Goal: Obtain resource: Obtain resource

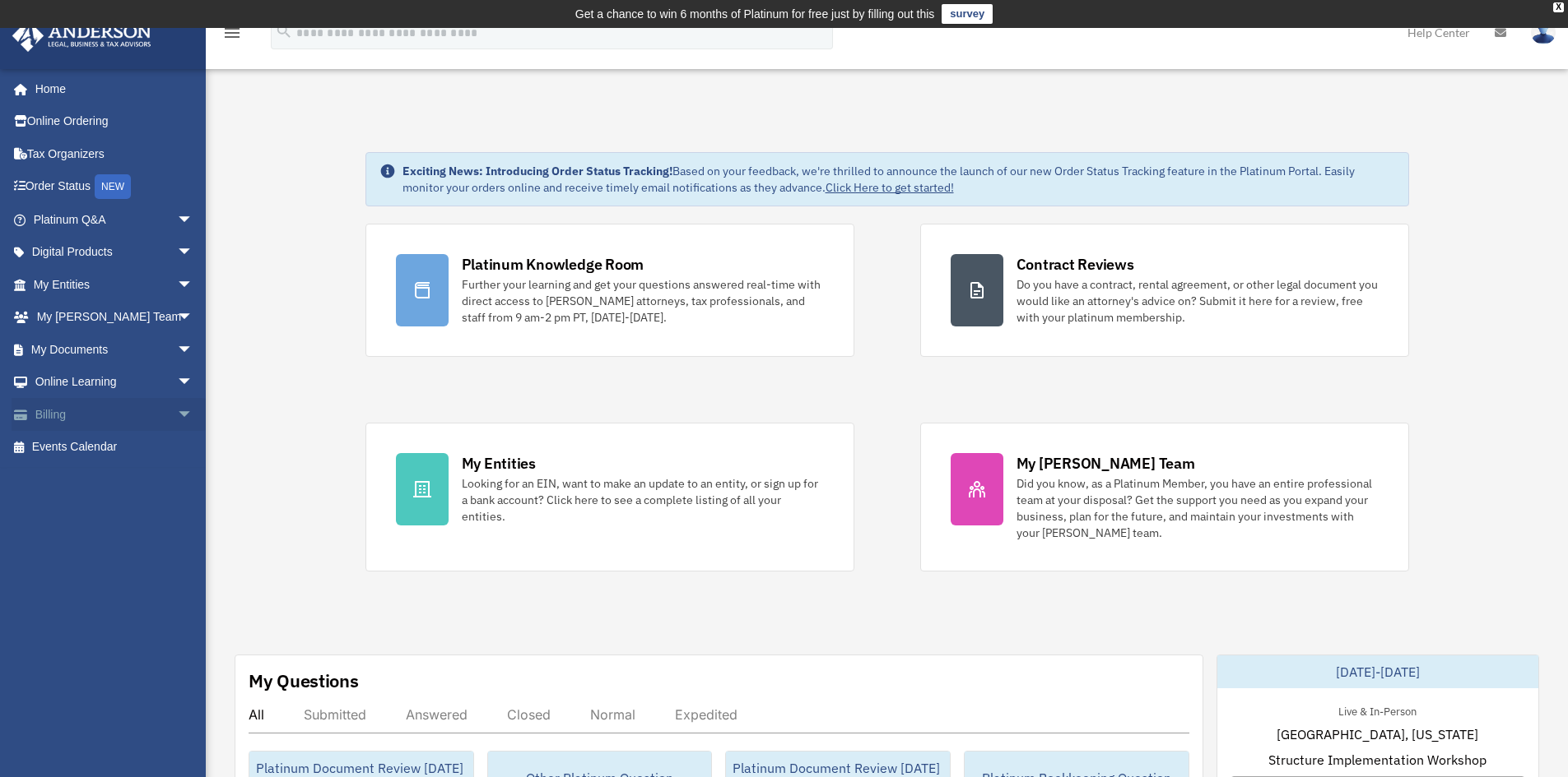
click at [177, 418] on span "arrow_drop_down" at bounding box center [193, 415] width 33 height 33
click at [177, 352] on span "arrow_drop_down" at bounding box center [193, 350] width 33 height 33
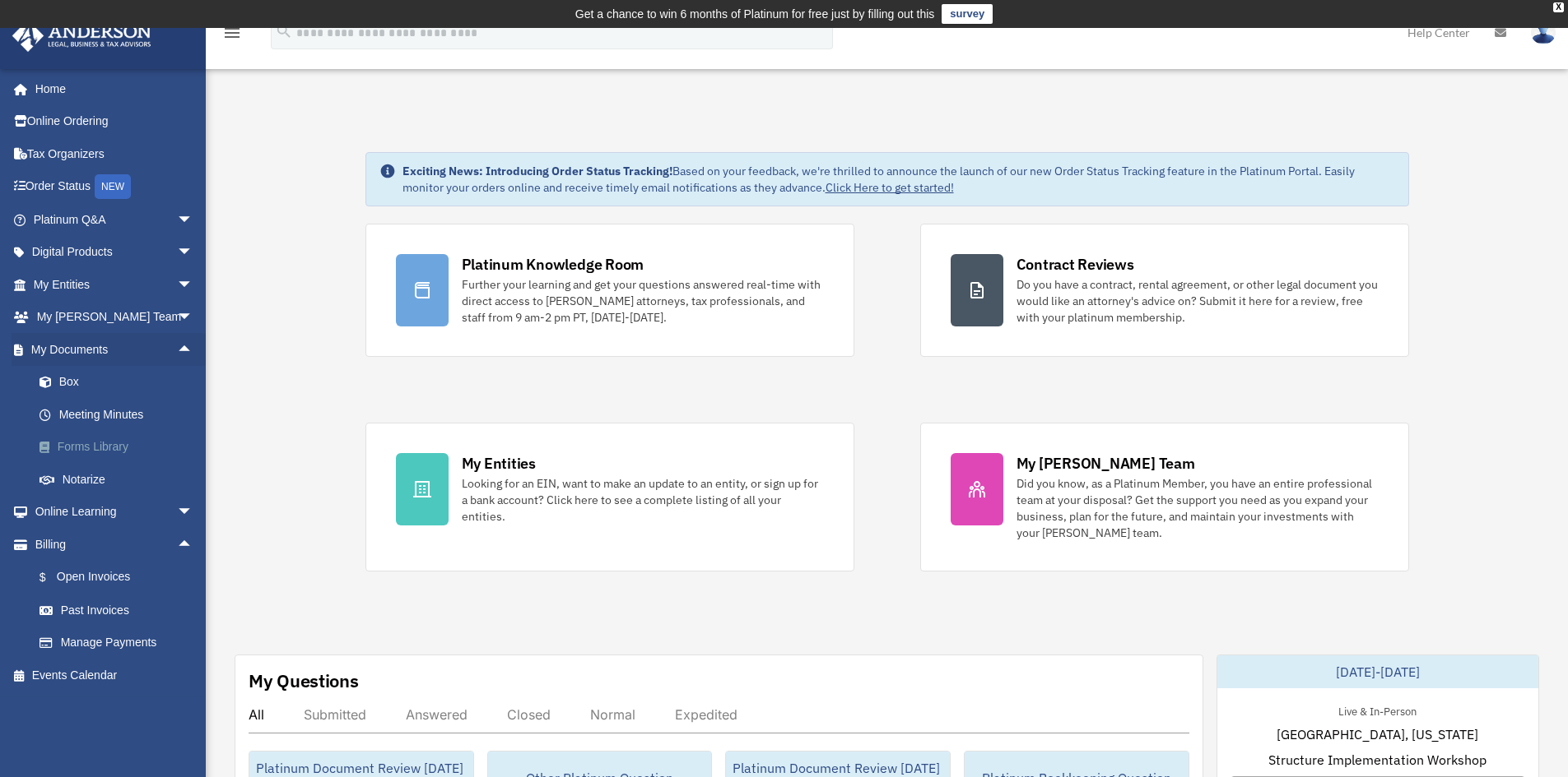
click at [66, 440] on link "Forms Library" at bounding box center [121, 447] width 196 height 33
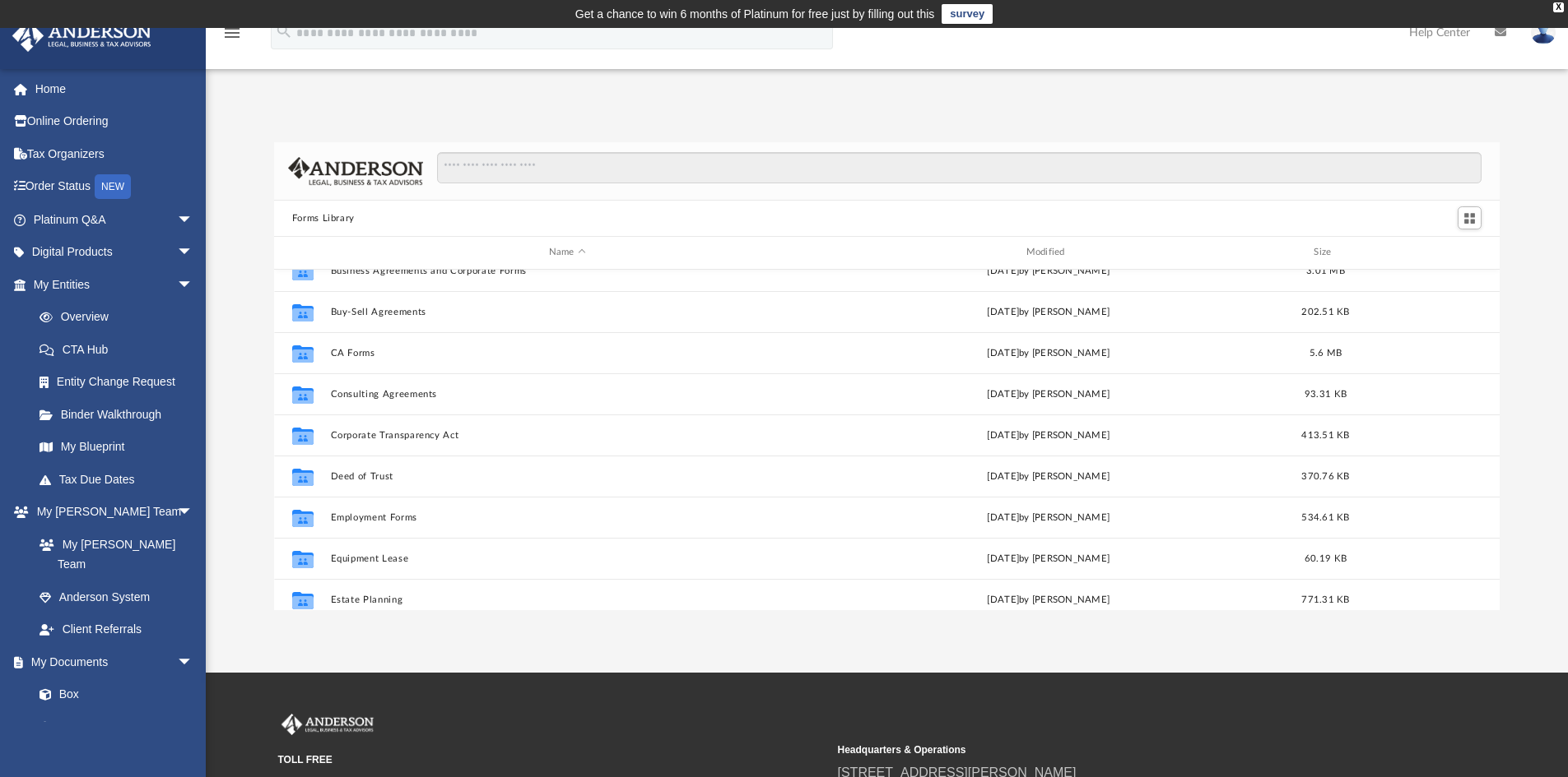
scroll to position [247, 0]
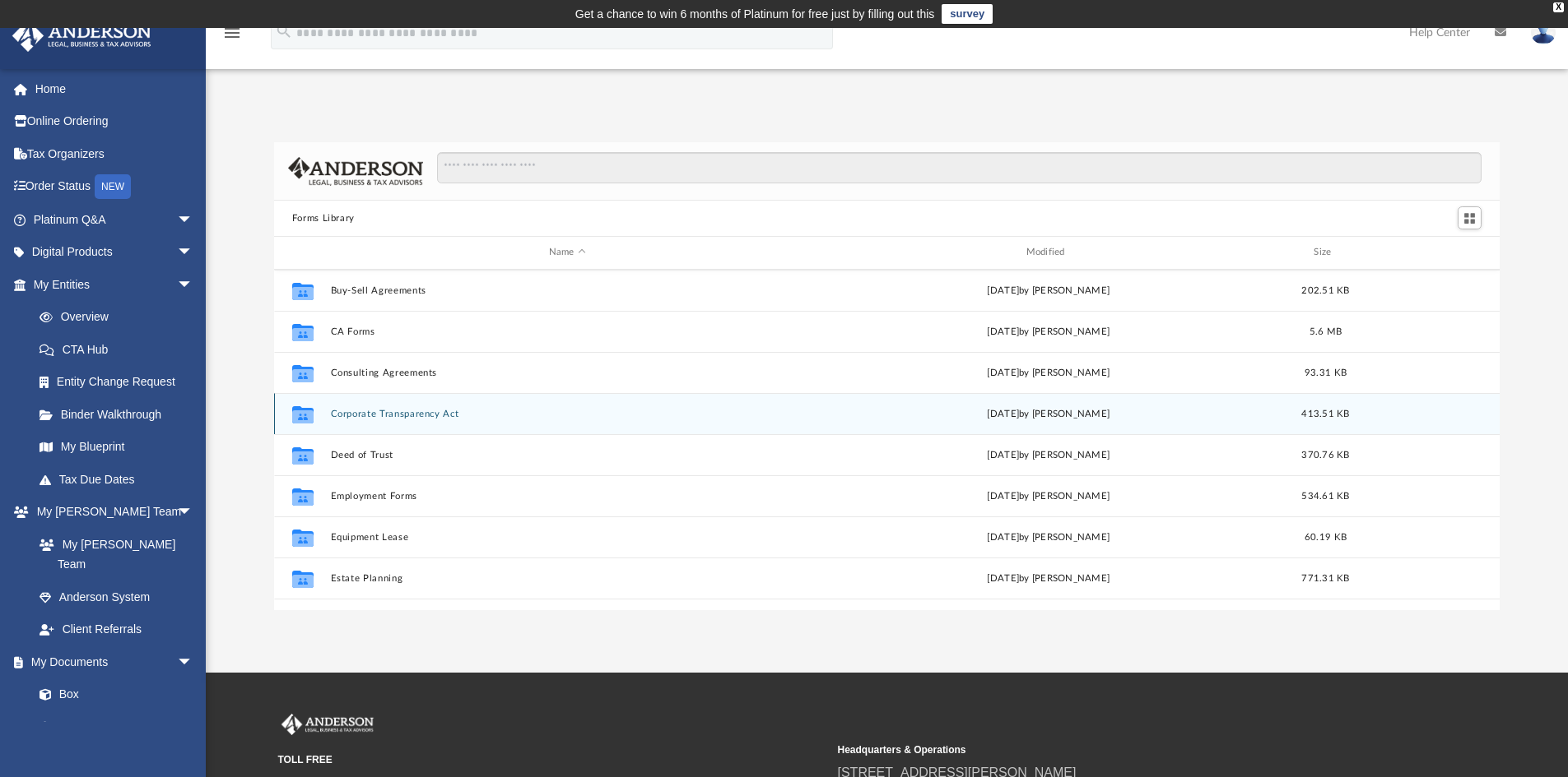
click at [347, 413] on button "Corporate Transparency Act" at bounding box center [567, 413] width 474 height 10
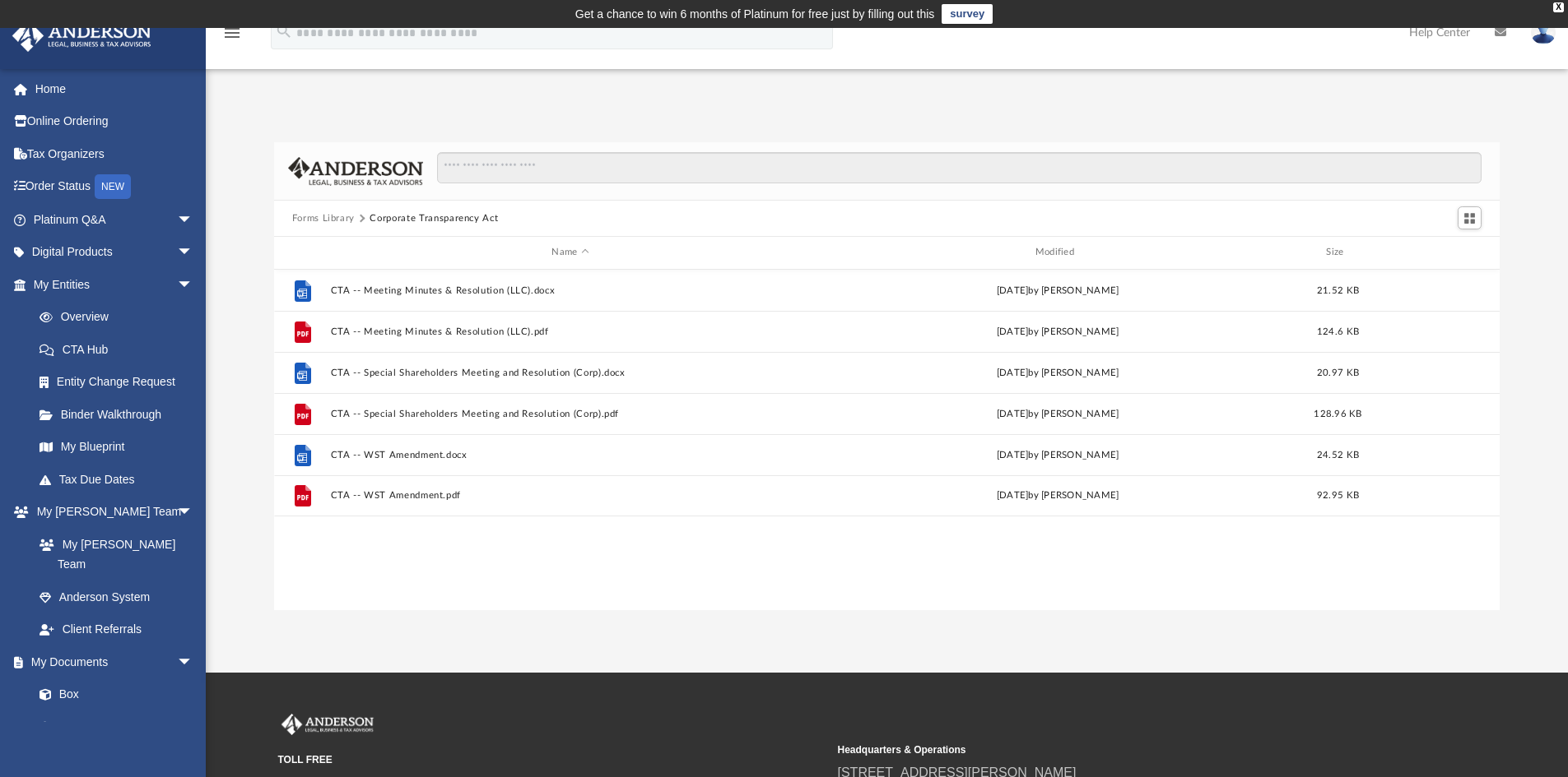
scroll to position [0, 0]
click at [177, 287] on span "arrow_drop_down" at bounding box center [193, 285] width 33 height 33
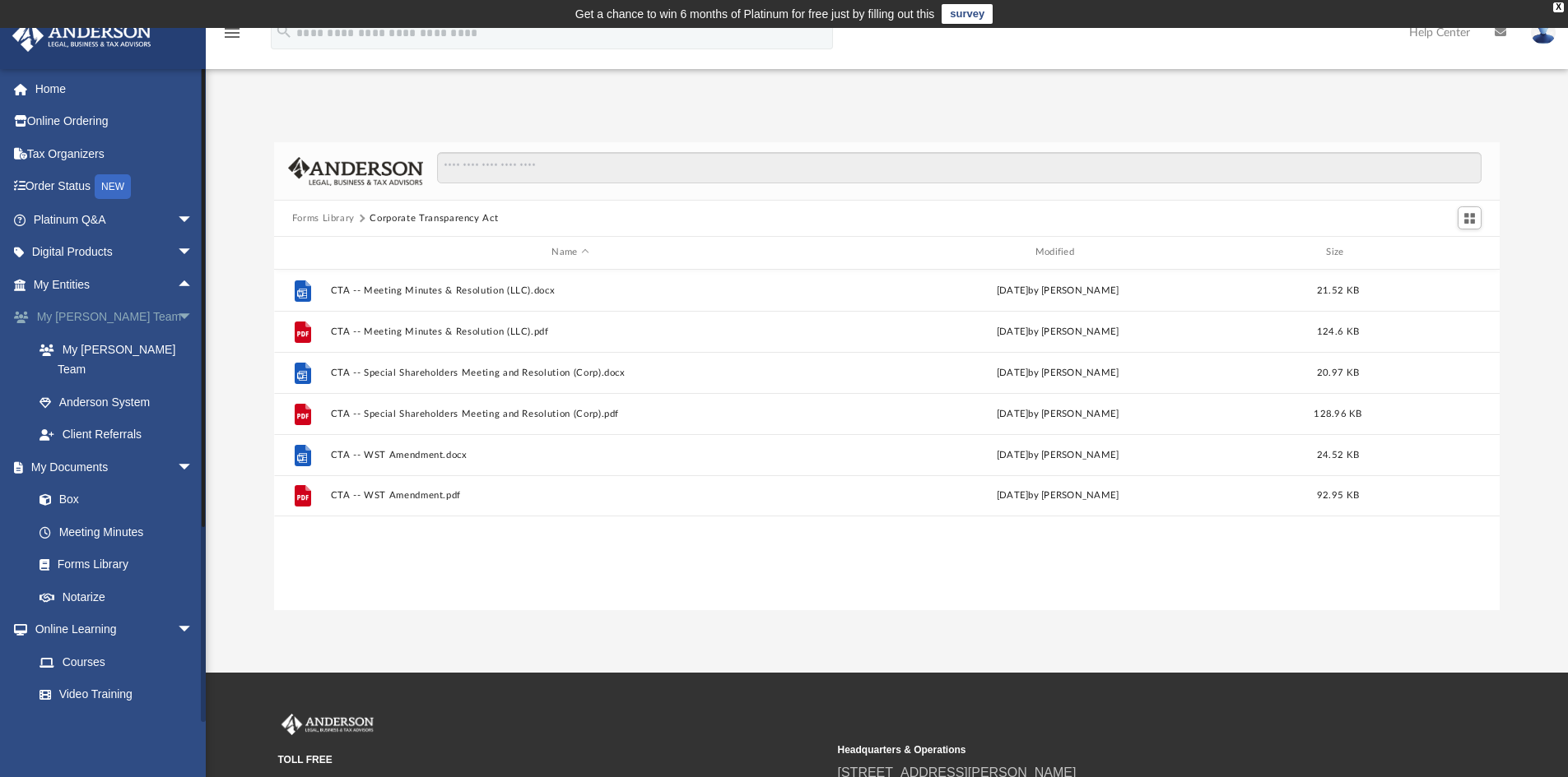
click at [177, 315] on span "arrow_drop_down" at bounding box center [193, 318] width 33 height 33
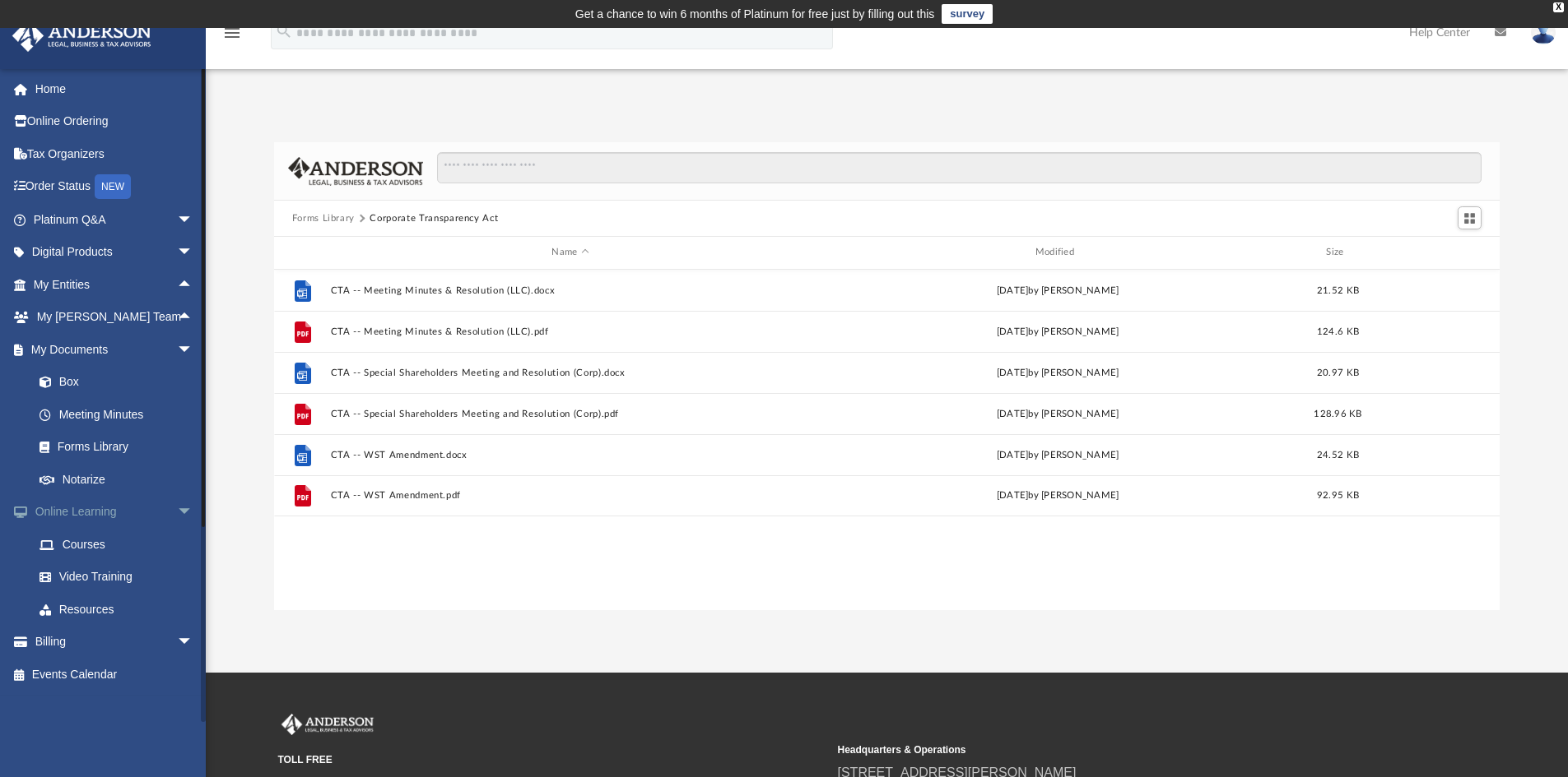
click at [177, 512] on span "arrow_drop_down" at bounding box center [193, 513] width 33 height 33
click at [177, 546] on span "arrow_drop_down" at bounding box center [193, 545] width 33 height 33
click at [177, 354] on span "arrow_drop_down" at bounding box center [193, 350] width 33 height 33
click at [177, 415] on span "arrow_drop_up" at bounding box center [193, 415] width 33 height 33
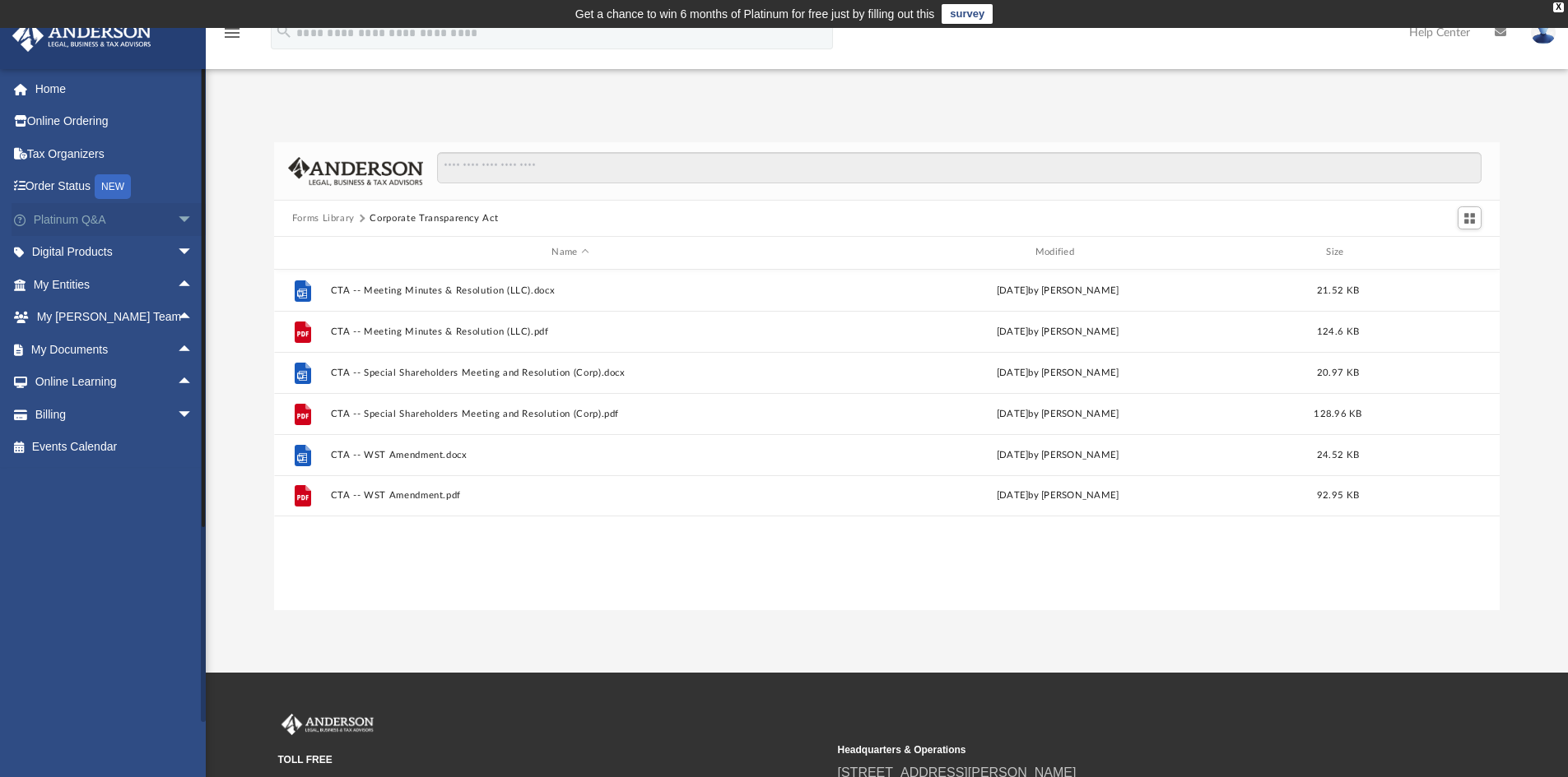
click at [177, 219] on span "arrow_drop_down" at bounding box center [193, 220] width 33 height 33
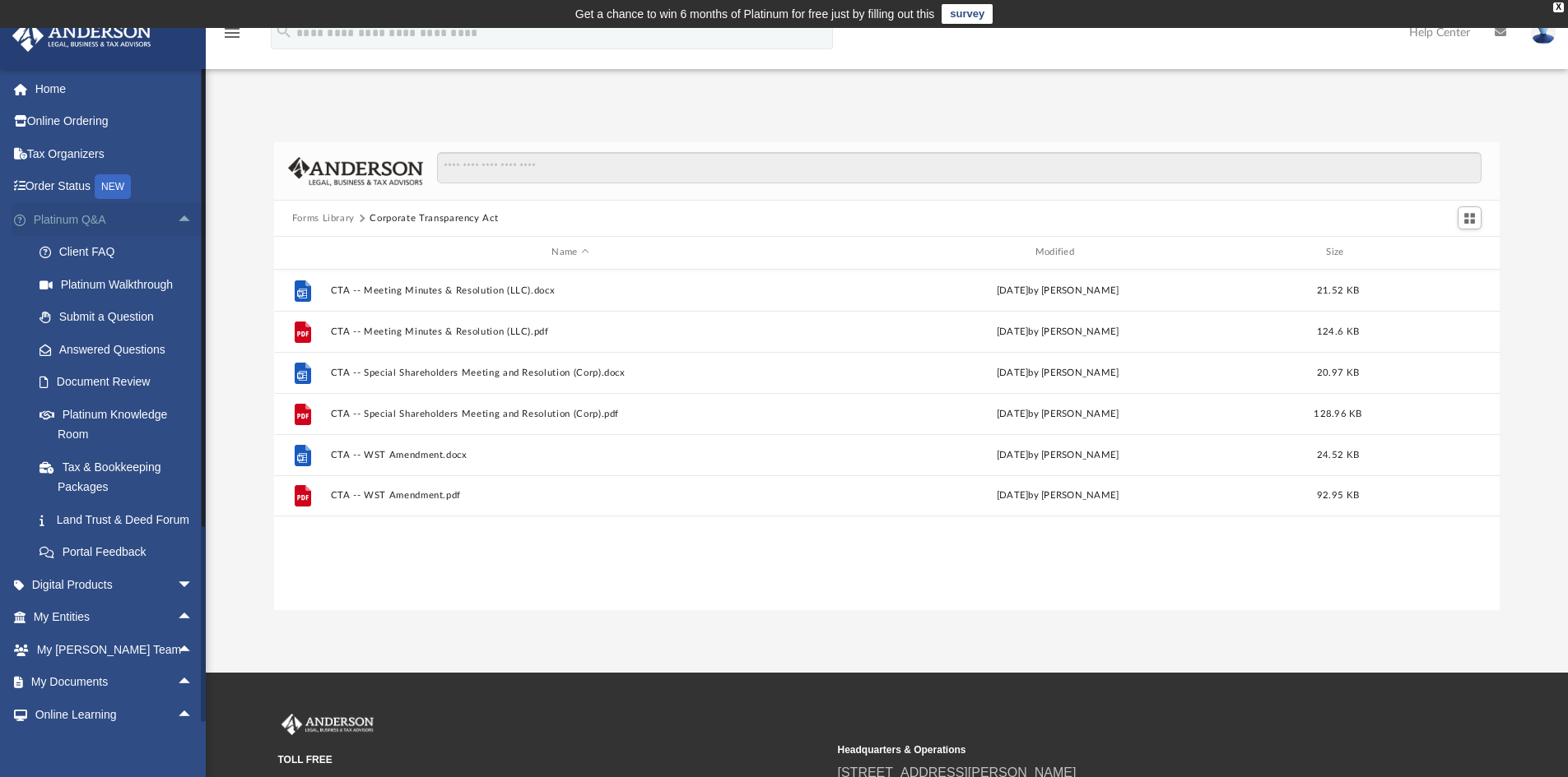
click at [177, 208] on span "arrow_drop_up" at bounding box center [193, 220] width 33 height 33
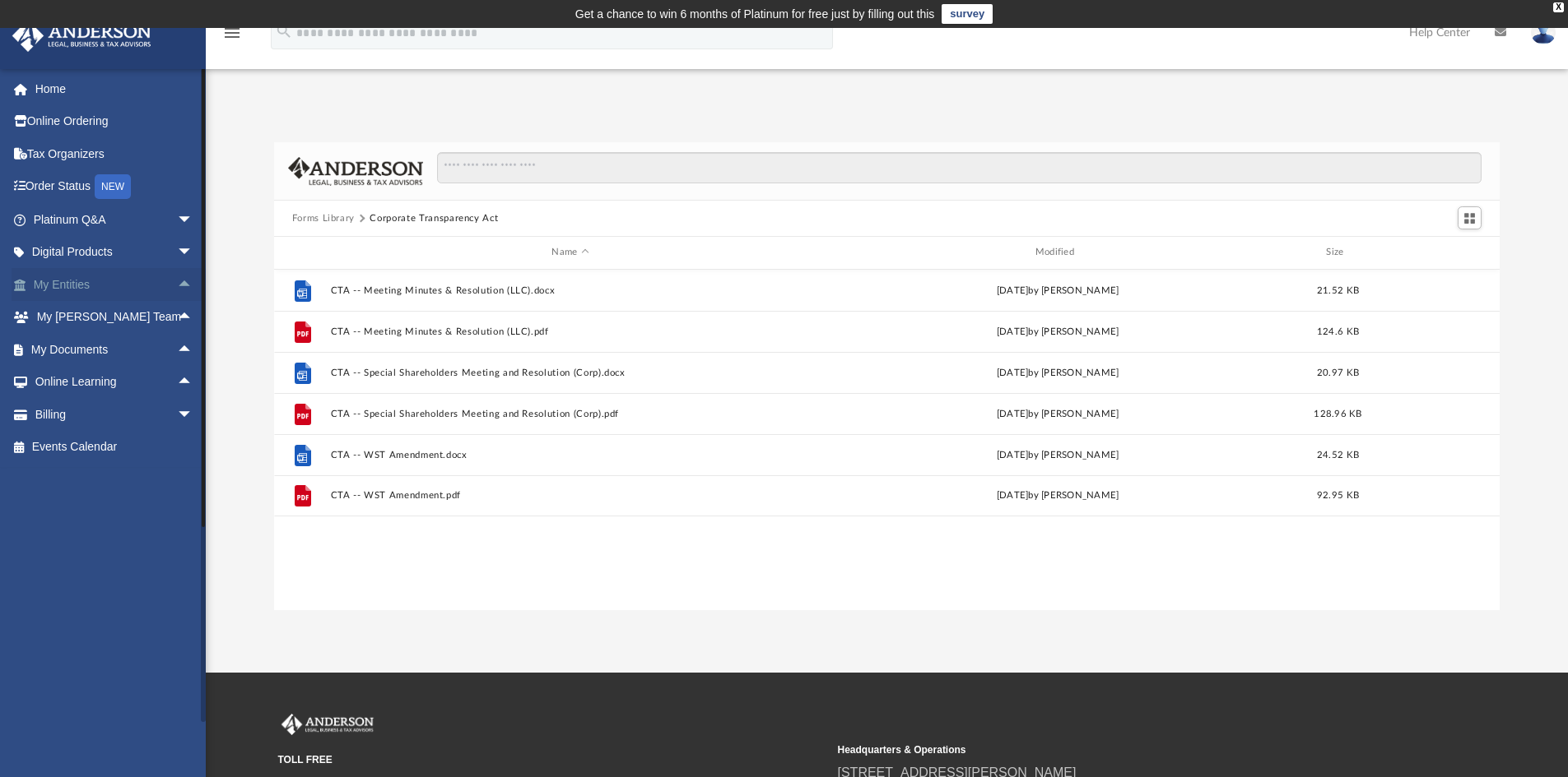
click at [177, 282] on span "arrow_drop_up" at bounding box center [193, 285] width 33 height 33
